Goal: Navigation & Orientation: Find specific page/section

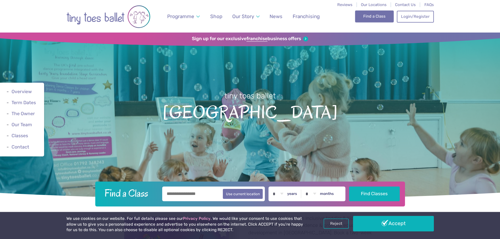
click at [376, 14] on link "Find a Class" at bounding box center [374, 17] width 39 height 12
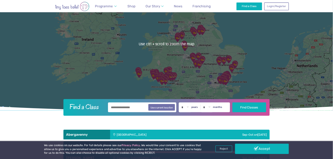
scroll to position [79, 0]
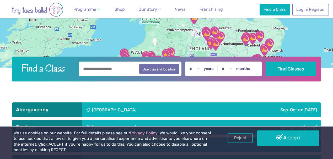
click at [278, 44] on div at bounding box center [166, 14] width 333 height 120
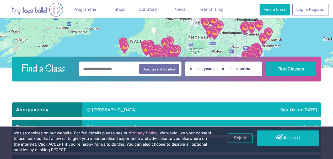
drag, startPoint x: 278, startPoint y: 44, endPoint x: 277, endPoint y: 32, distance: 11.6
click at [277, 32] on div at bounding box center [166, 14] width 333 height 120
click at [265, 40] on img "Go Bananas" at bounding box center [263, 39] width 13 height 13
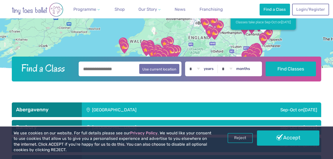
click at [268, 33] on img "Go Bananas" at bounding box center [263, 39] width 13 height 13
click at [151, 67] on button "Use current location" at bounding box center [159, 69] width 40 height 10
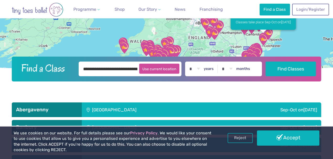
click at [151, 69] on button "Use current location" at bounding box center [159, 69] width 40 height 10
type input "**********"
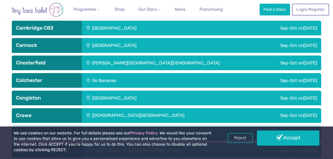
scroll to position [464, 0]
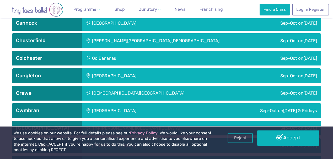
click at [112, 56] on div "Go Bananas" at bounding box center [137, 58] width 110 height 15
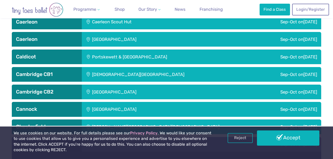
scroll to position [376, 0]
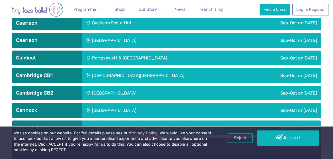
click at [281, 138] on link "Accept" at bounding box center [288, 138] width 62 height 15
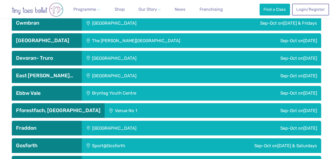
scroll to position [481, 0]
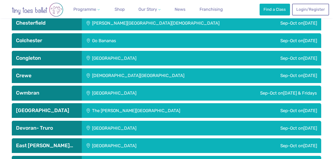
click at [105, 40] on div "Go Bananas" at bounding box center [137, 40] width 110 height 15
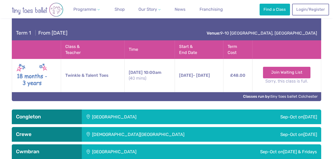
scroll to position [516, 0]
